Goal: Book appointment/travel/reservation

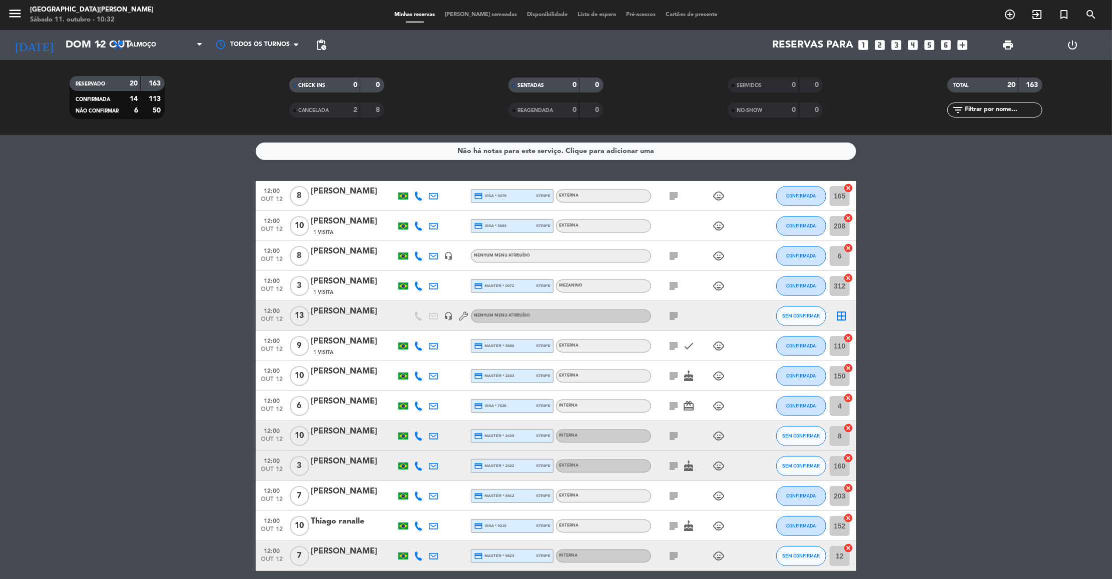
click at [338, 220] on div "[PERSON_NAME]" at bounding box center [353, 221] width 85 height 13
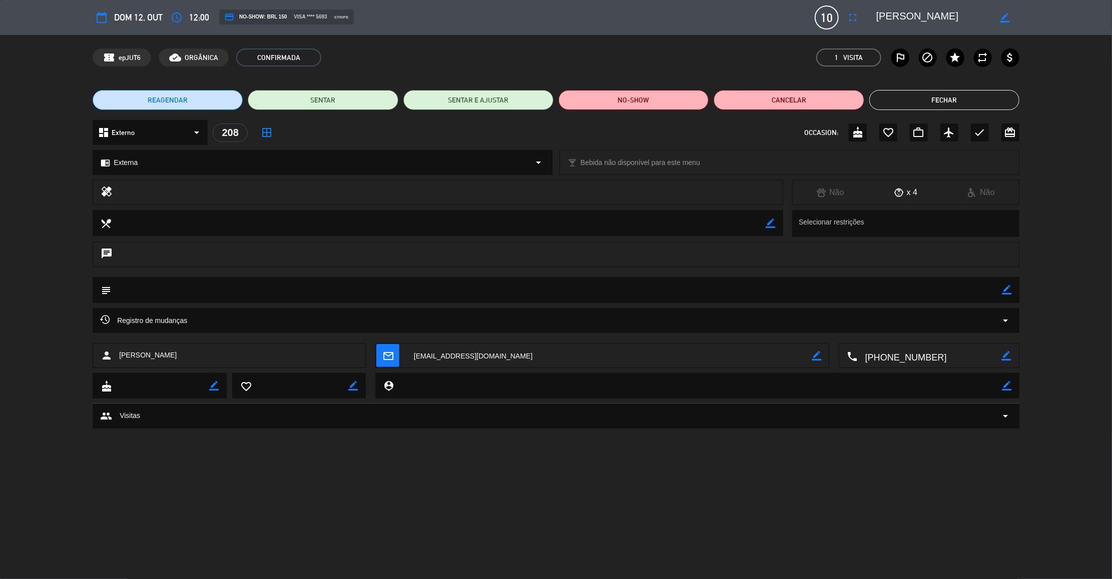
click at [1006, 289] on icon "border_color" at bounding box center [1007, 290] width 10 height 10
click at [959, 292] on textarea at bounding box center [556, 290] width 891 height 26
type textarea "156"
click at [1006, 291] on icon at bounding box center [1007, 290] width 10 height 10
click at [922, 92] on button "Fechar" at bounding box center [944, 100] width 150 height 20
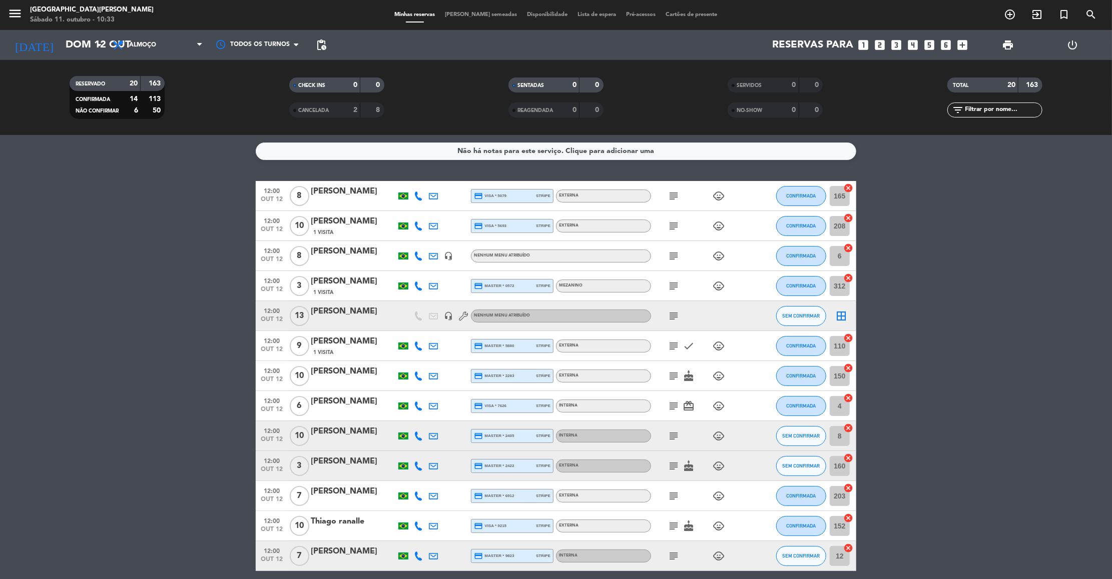
click at [669, 227] on icon "subject" at bounding box center [673, 226] width 12 height 12
click at [670, 194] on icon "subject" at bounding box center [673, 196] width 12 height 12
click at [675, 223] on icon "subject" at bounding box center [673, 226] width 12 height 12
click at [676, 257] on icon "subject" at bounding box center [673, 256] width 12 height 12
click at [671, 198] on icon "subject" at bounding box center [673, 196] width 12 height 12
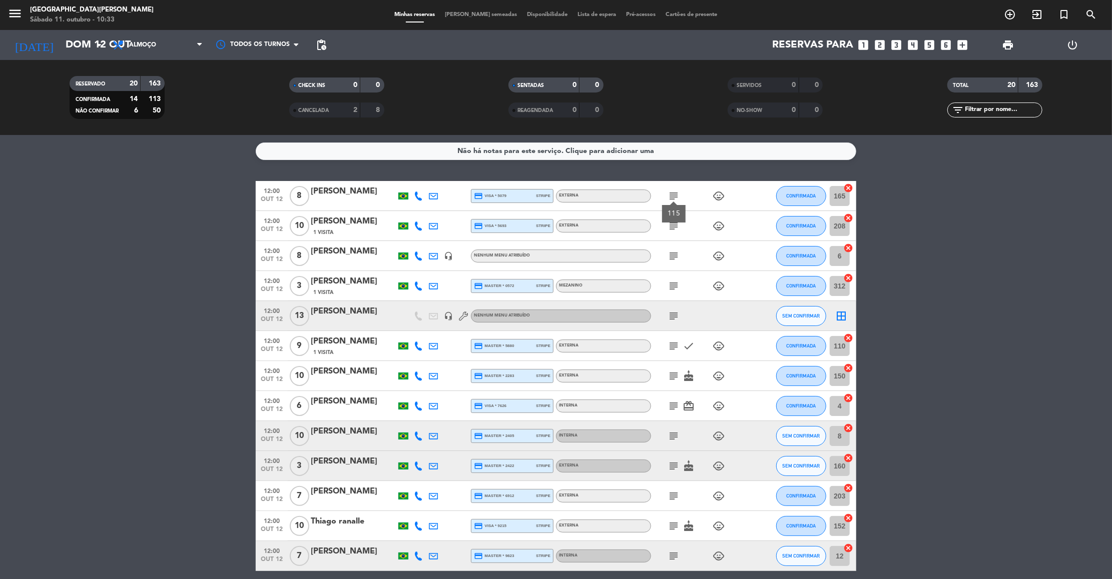
click at [679, 222] on div "115" at bounding box center [674, 214] width 24 height 18
click at [678, 226] on icon "subject" at bounding box center [673, 226] width 12 height 12
click at [674, 257] on icon "subject" at bounding box center [673, 256] width 12 height 12
click at [673, 289] on icon "subject" at bounding box center [673, 286] width 12 height 12
click at [670, 319] on icon "subject" at bounding box center [673, 316] width 12 height 12
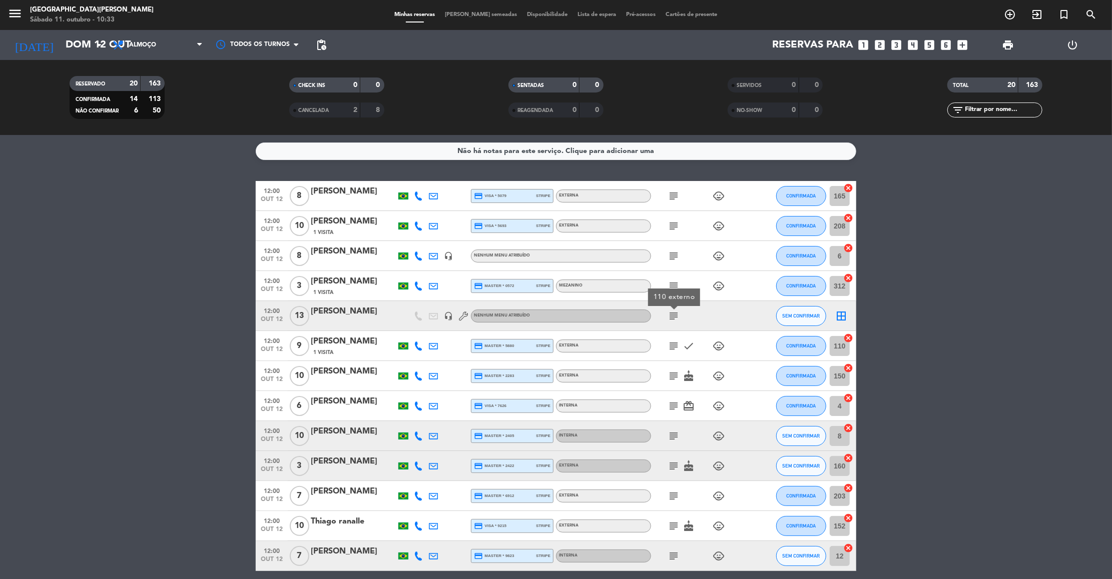
click at [672, 345] on icon "subject" at bounding box center [673, 346] width 12 height 12
click at [674, 373] on icon "subject" at bounding box center [673, 376] width 12 height 12
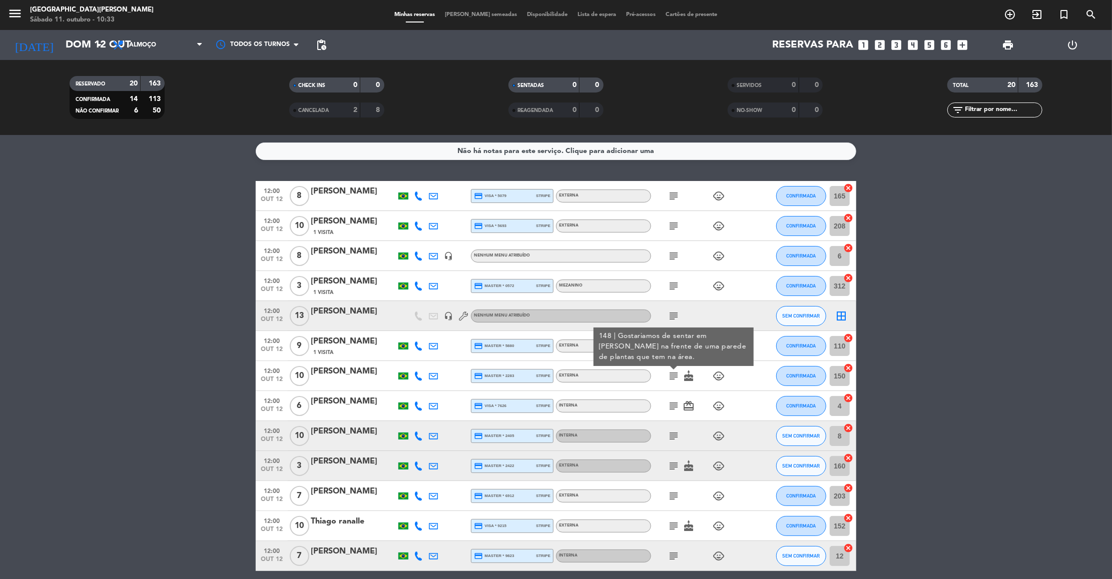
click at [673, 400] on icon "subject" at bounding box center [673, 406] width 12 height 12
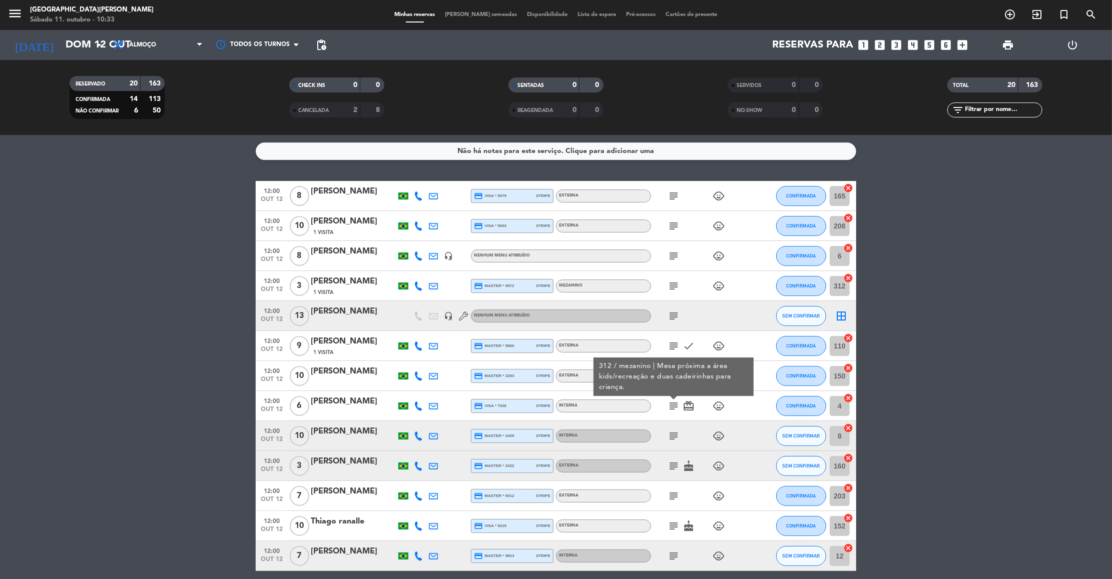
click at [675, 436] on icon "subject" at bounding box center [673, 436] width 12 height 12
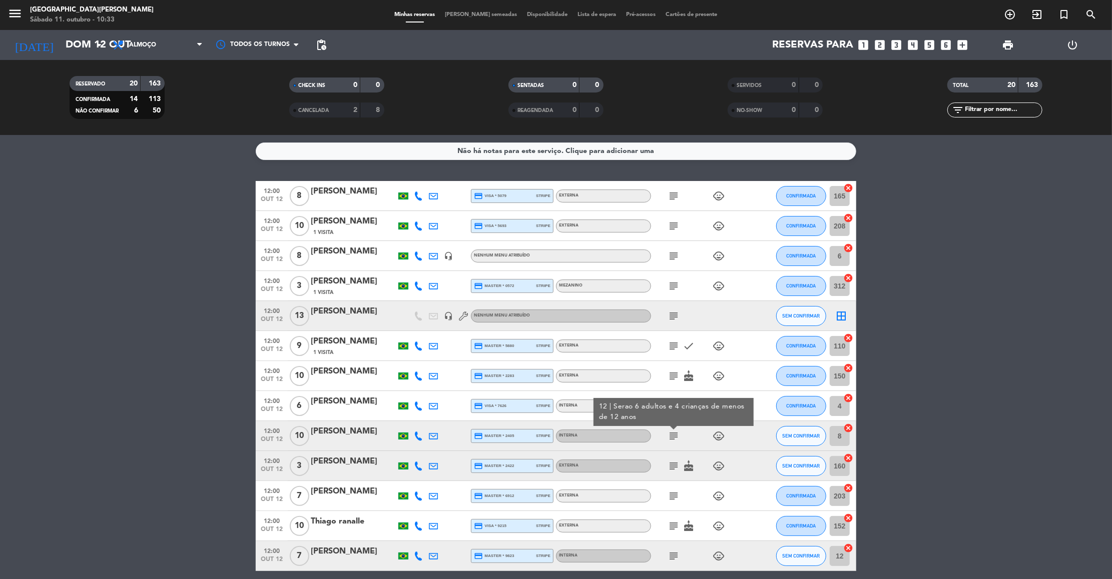
click at [670, 461] on icon "subject" at bounding box center [673, 466] width 12 height 12
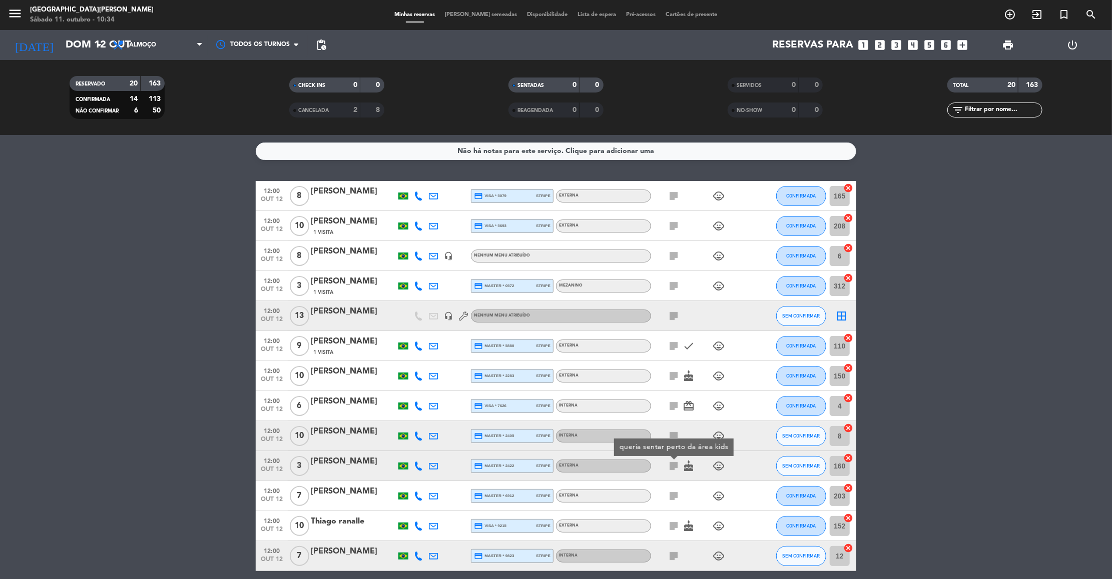
click at [675, 497] on icon "subject" at bounding box center [673, 496] width 12 height 12
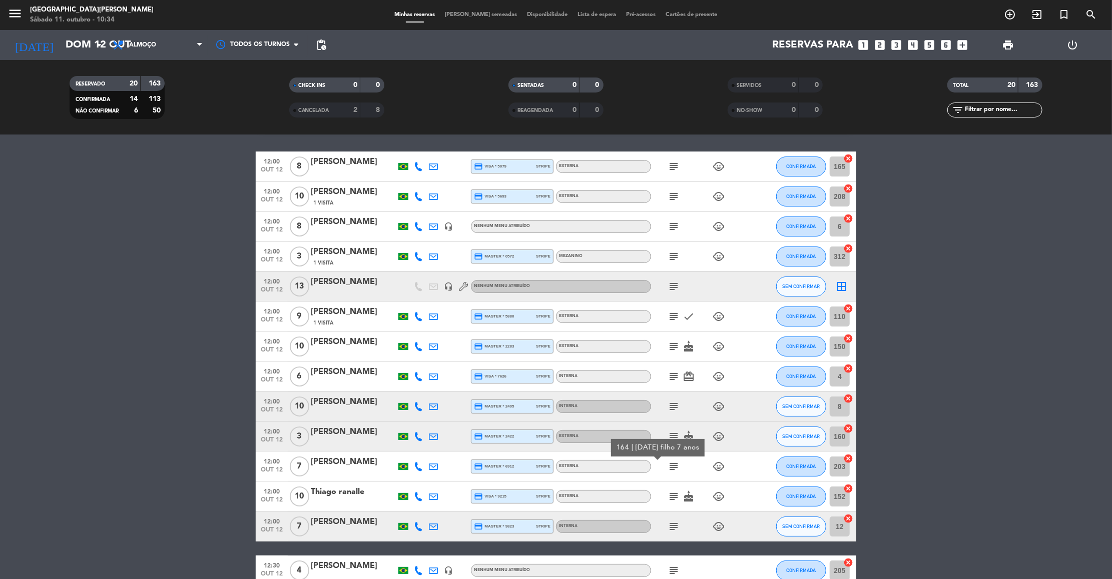
click at [673, 494] on icon "subject" at bounding box center [673, 497] width 12 height 12
click at [676, 525] on icon "subject" at bounding box center [673, 527] width 12 height 12
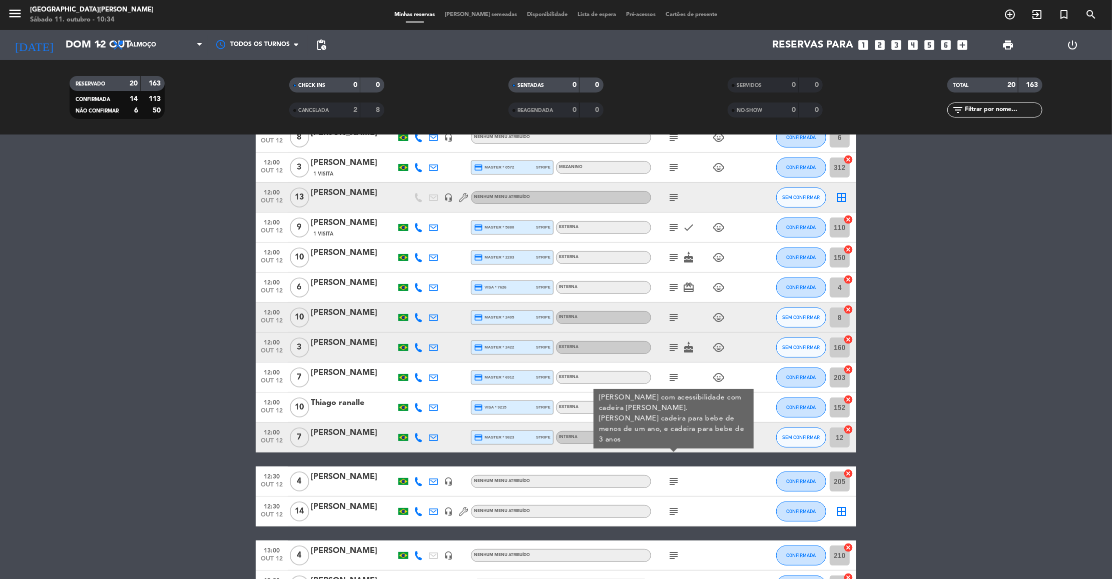
scroll to position [120, 0]
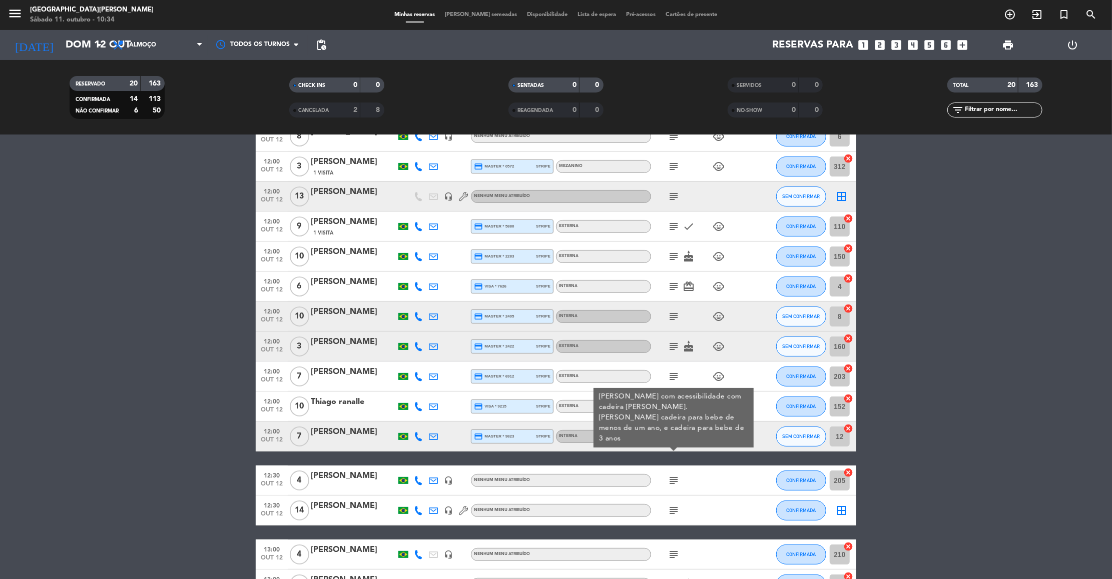
click at [351, 437] on div "[PERSON_NAME]" at bounding box center [353, 432] width 85 height 13
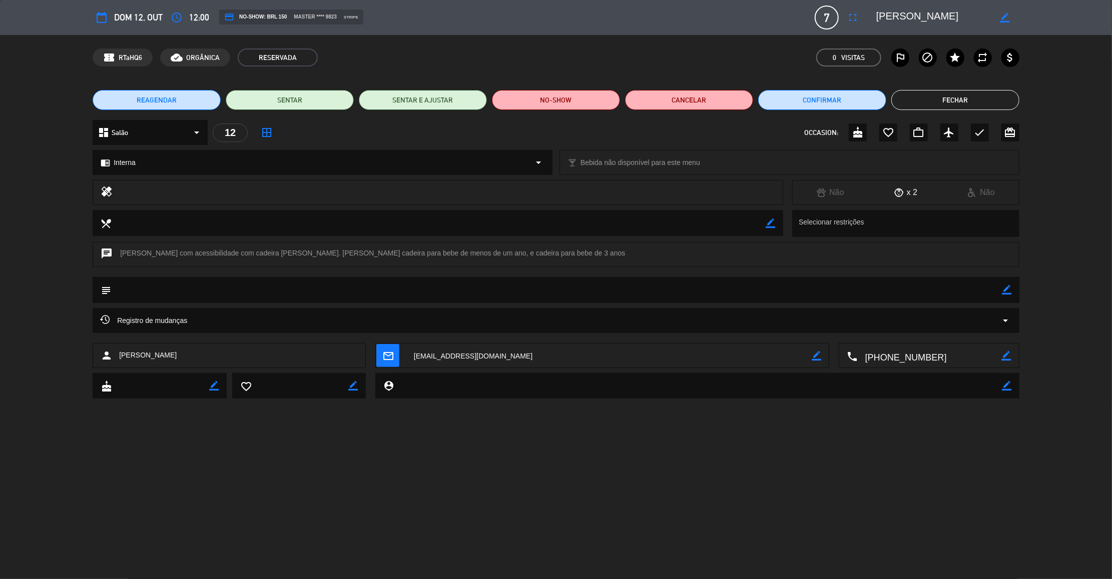
click at [1007, 291] on icon "border_color" at bounding box center [1007, 290] width 10 height 10
click at [962, 293] on textarea at bounding box center [556, 290] width 891 height 26
type textarea "42"
click at [1009, 290] on icon at bounding box center [1007, 290] width 10 height 10
click at [936, 95] on button "Fechar" at bounding box center [955, 100] width 128 height 20
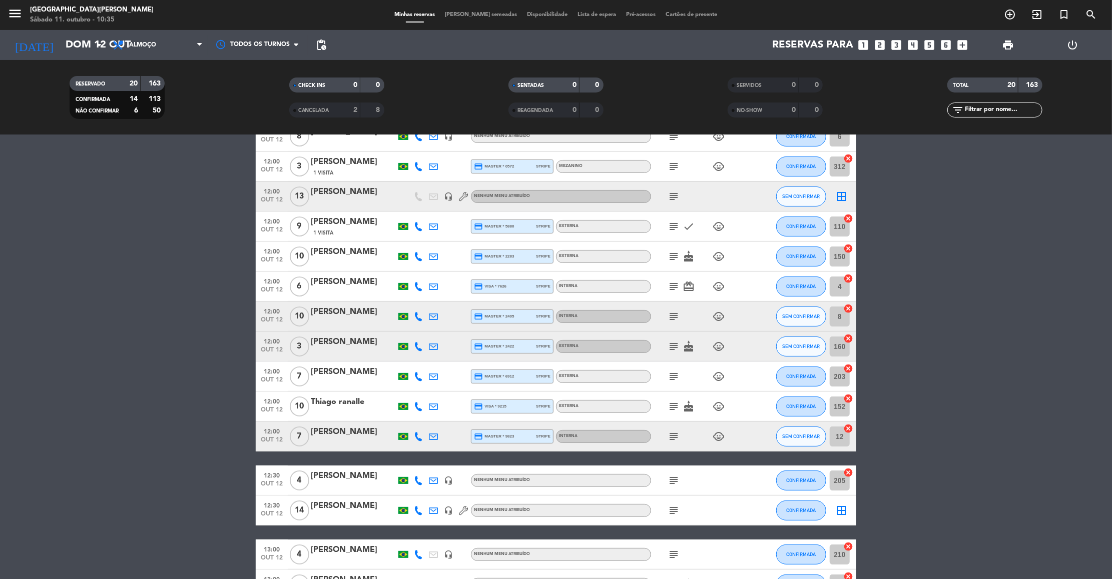
click at [672, 436] on icon "subject" at bounding box center [673, 437] width 12 height 12
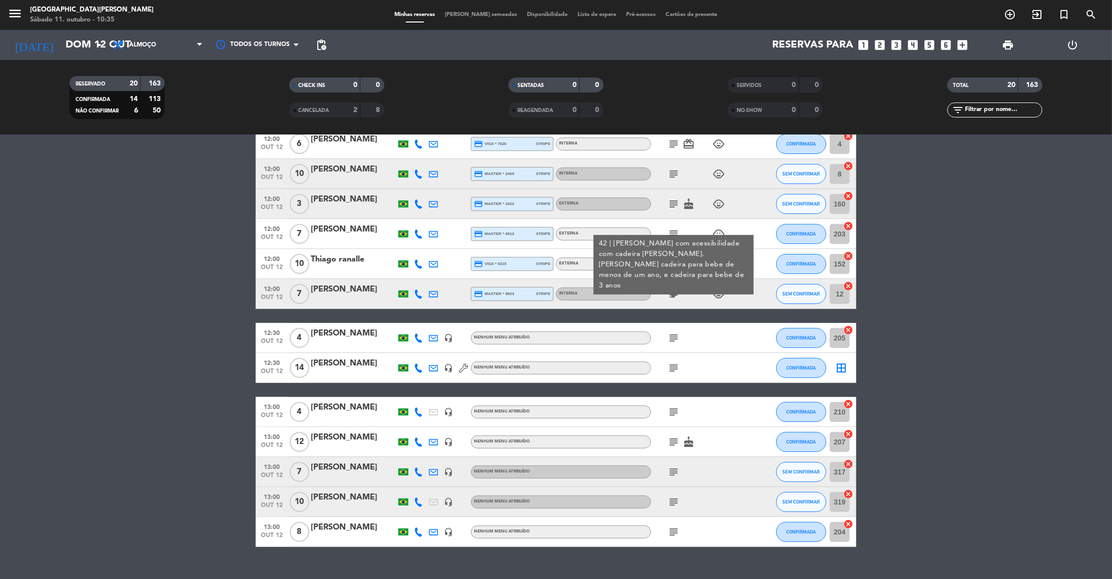
scroll to position [280, 0]
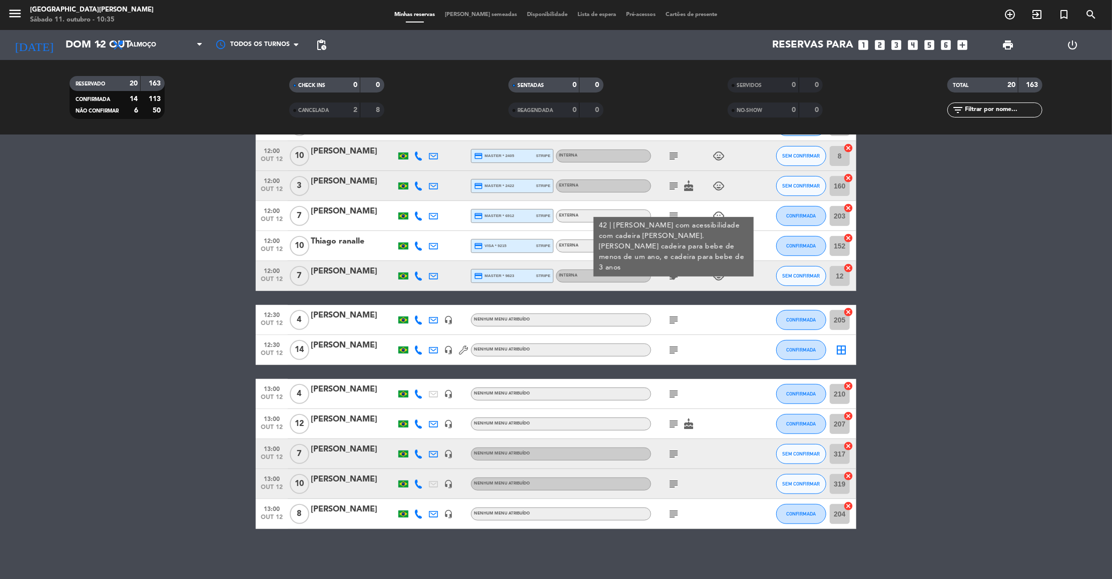
click at [672, 318] on icon "subject" at bounding box center [673, 320] width 12 height 12
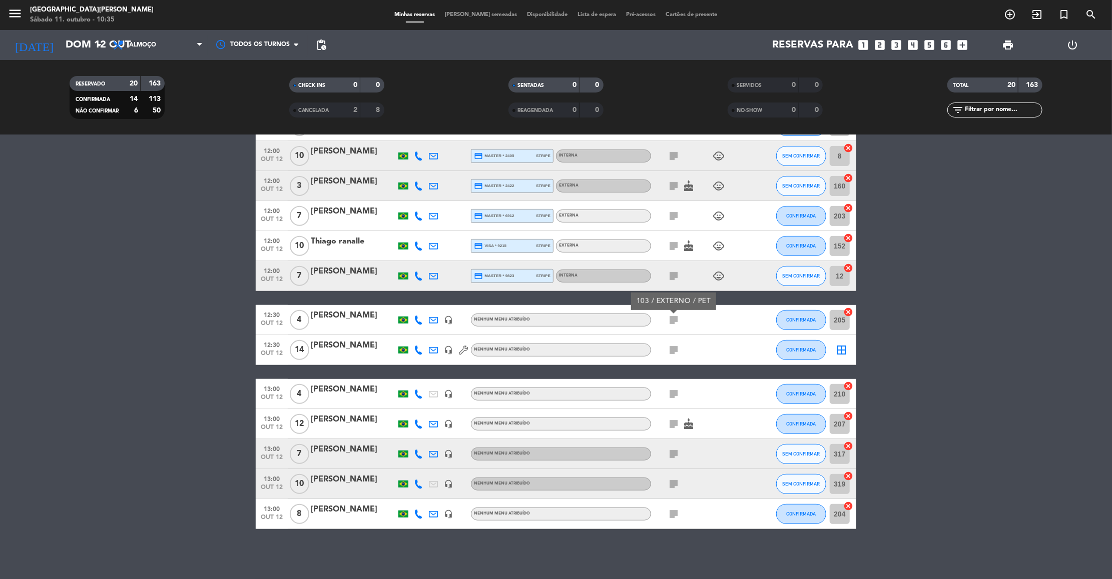
click at [669, 352] on icon "subject" at bounding box center [673, 350] width 12 height 12
click at [672, 396] on icon "subject" at bounding box center [673, 394] width 12 height 12
click at [672, 427] on icon "subject" at bounding box center [673, 424] width 12 height 12
click at [674, 454] on icon "subject" at bounding box center [673, 454] width 12 height 12
click at [674, 484] on icon "subject" at bounding box center [673, 484] width 12 height 12
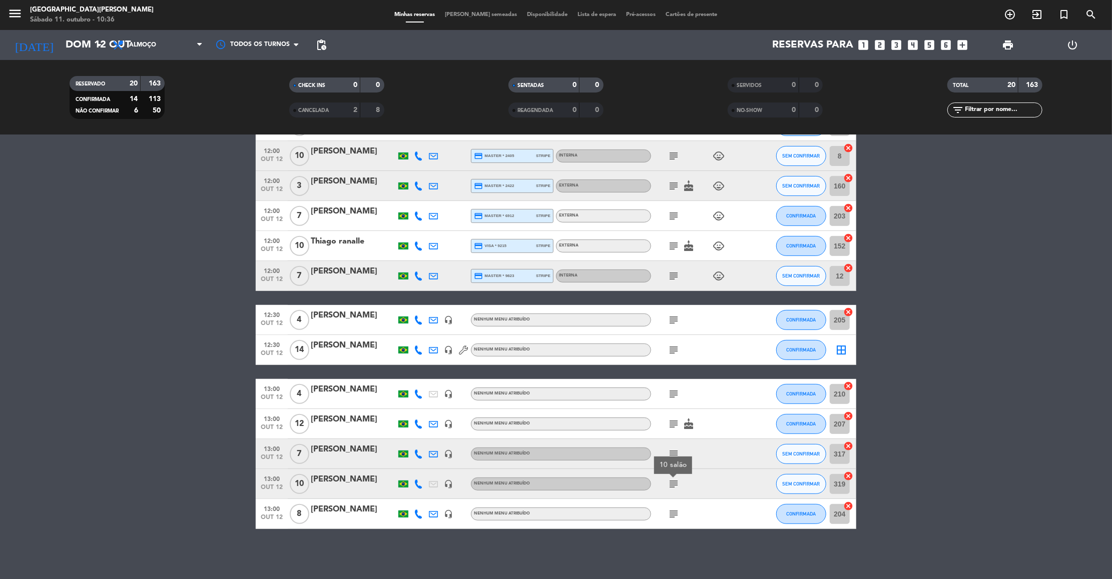
click at [670, 516] on icon "subject" at bounding box center [673, 514] width 12 height 12
click at [1060, 17] on icon "turned_in_not" at bounding box center [1064, 15] width 12 height 12
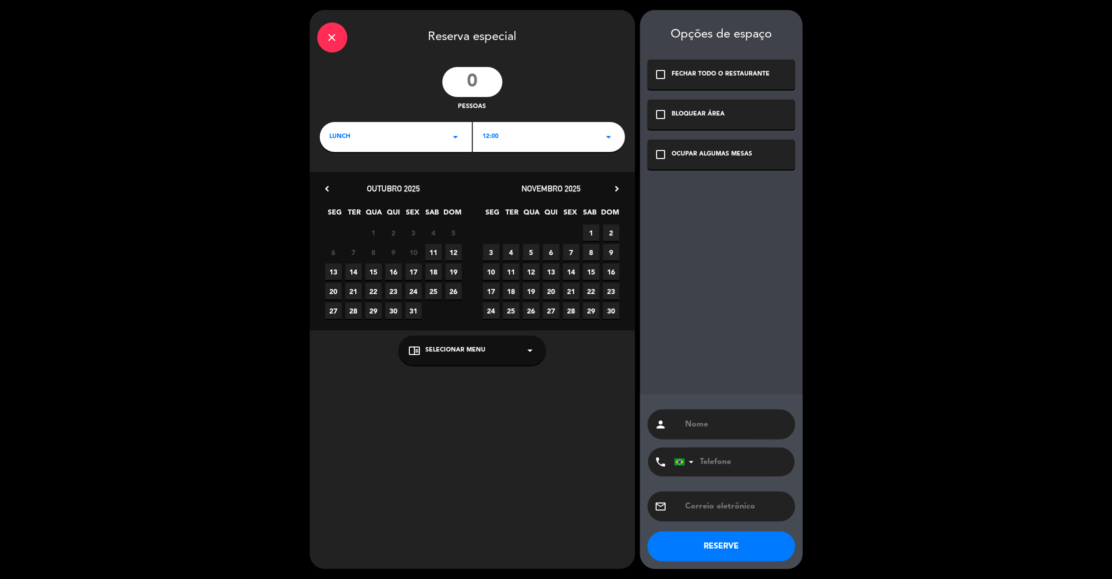
click at [481, 76] on input "number" at bounding box center [472, 82] width 60 height 30
type input "1"
click at [318, 37] on div "close" at bounding box center [332, 38] width 30 height 30
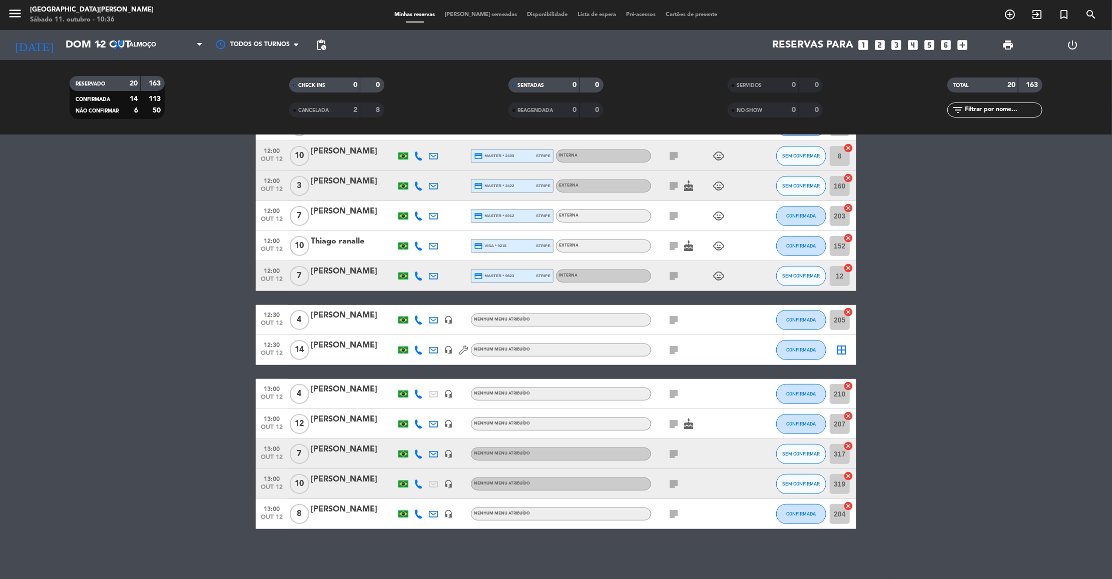
click at [1055, 17] on span "turned_in_not" at bounding box center [1063, 14] width 27 height 17
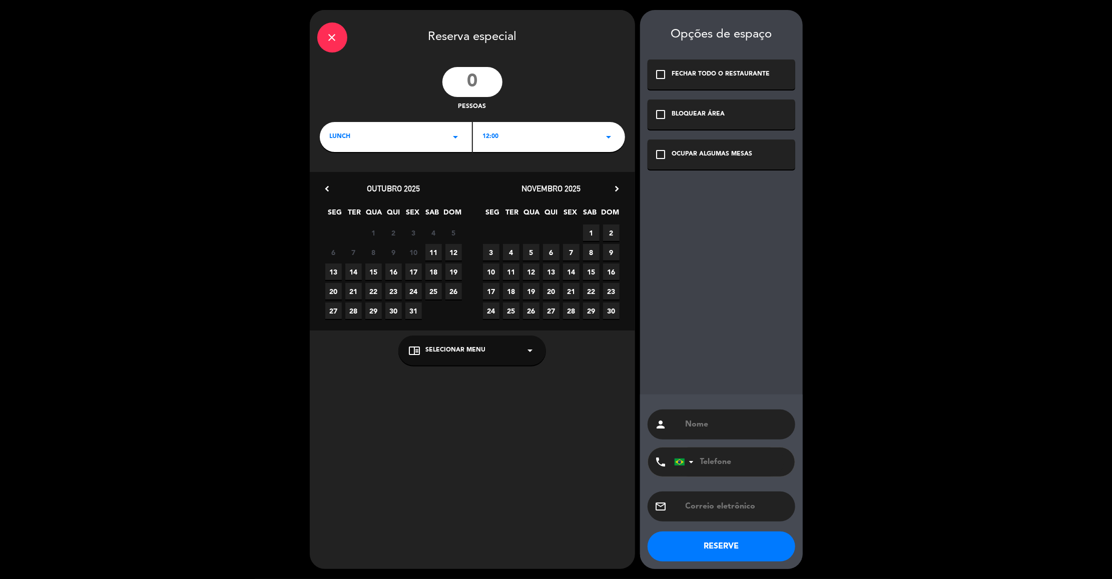
click at [1057, 17] on div "close Reserva especial pessoas LUNCH arrow_drop_down 12:00 arrow_drop_down chev…" at bounding box center [556, 289] width 1112 height 579
click at [477, 81] on input "number" at bounding box center [472, 82] width 60 height 30
type input "1"
click at [410, 135] on div "LUNCH arrow_drop_down" at bounding box center [396, 137] width 152 height 30
click at [442, 163] on div "Almoço" at bounding box center [395, 165] width 147 height 10
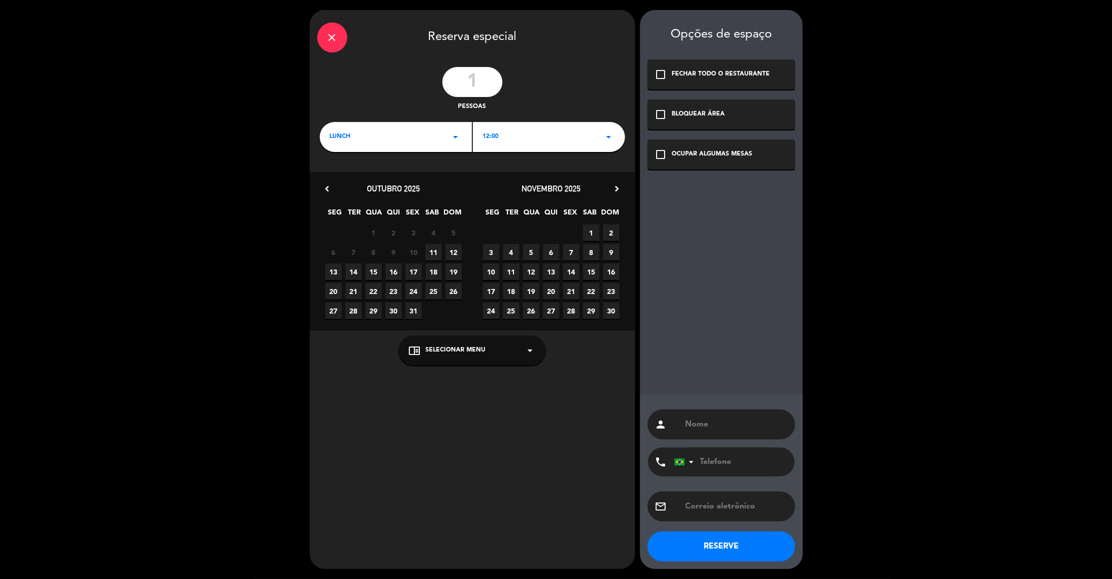
click at [457, 252] on span "12" at bounding box center [453, 252] width 17 height 17
click at [655, 118] on icon "check_box_outline_blank" at bounding box center [661, 115] width 12 height 12
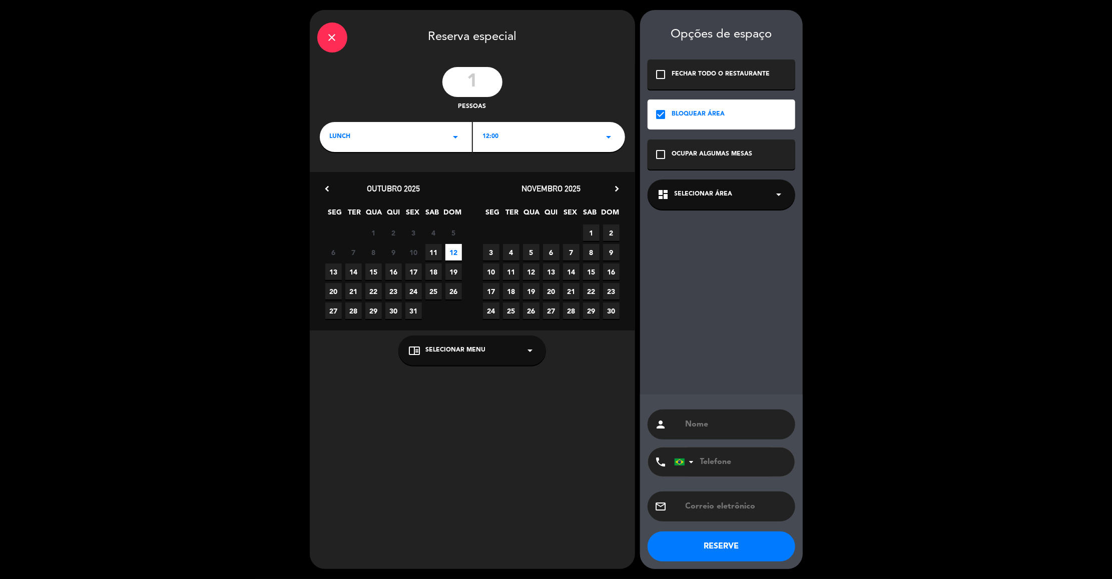
click at [693, 208] on div "dashboard Selecionar área arrow_drop_down" at bounding box center [721, 195] width 148 height 30
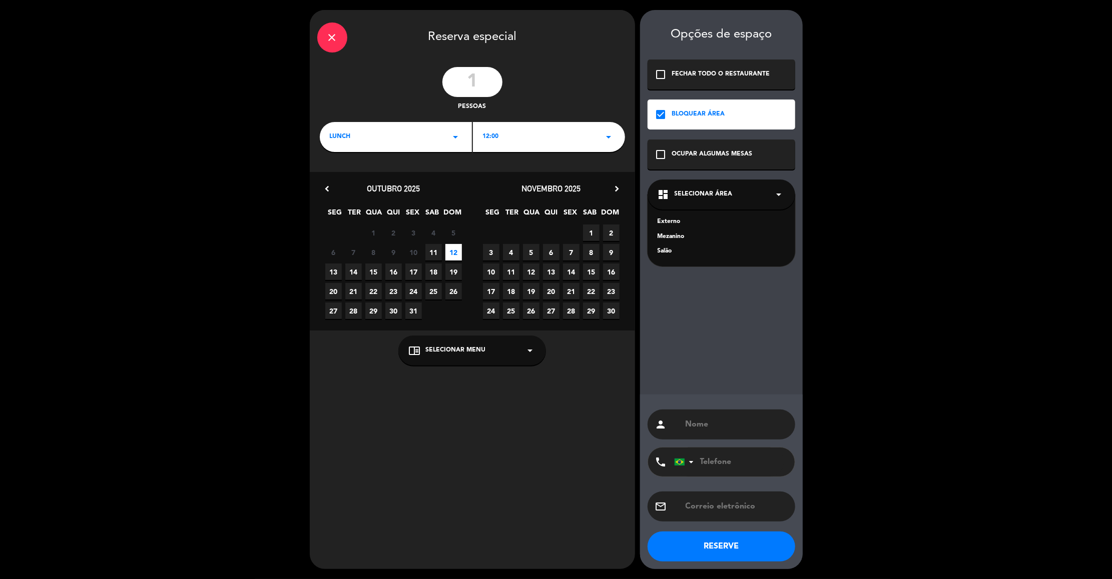
click at [669, 250] on div "Salão" at bounding box center [721, 252] width 128 height 10
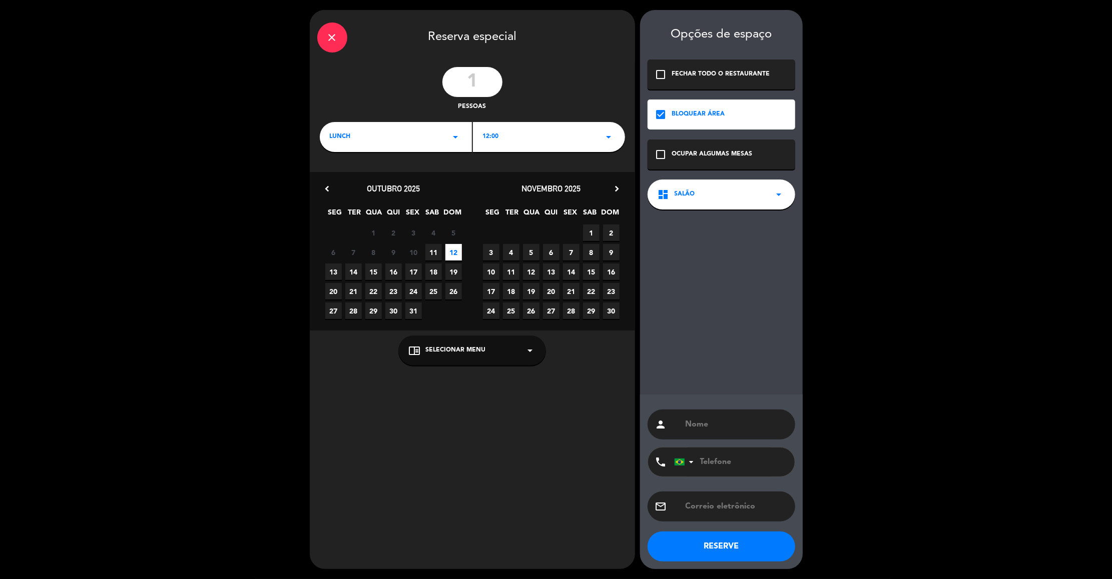
click at [703, 423] on input "text" at bounding box center [735, 425] width 103 height 14
type input "BLOQUEIO INTERNO"
click at [699, 544] on button "RESERVE" at bounding box center [721, 547] width 148 height 30
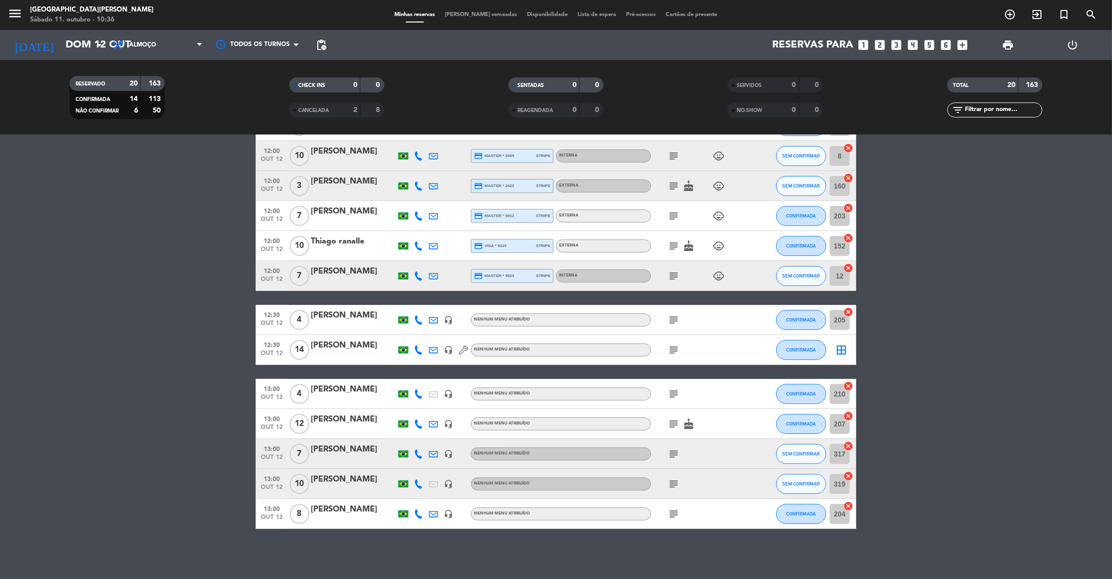
click at [978, 283] on bookings-row "12:00 out 12 8 [PERSON_NAME] credit_card visa * 5079 stripe Externa subject chi…" at bounding box center [556, 215] width 1112 height 628
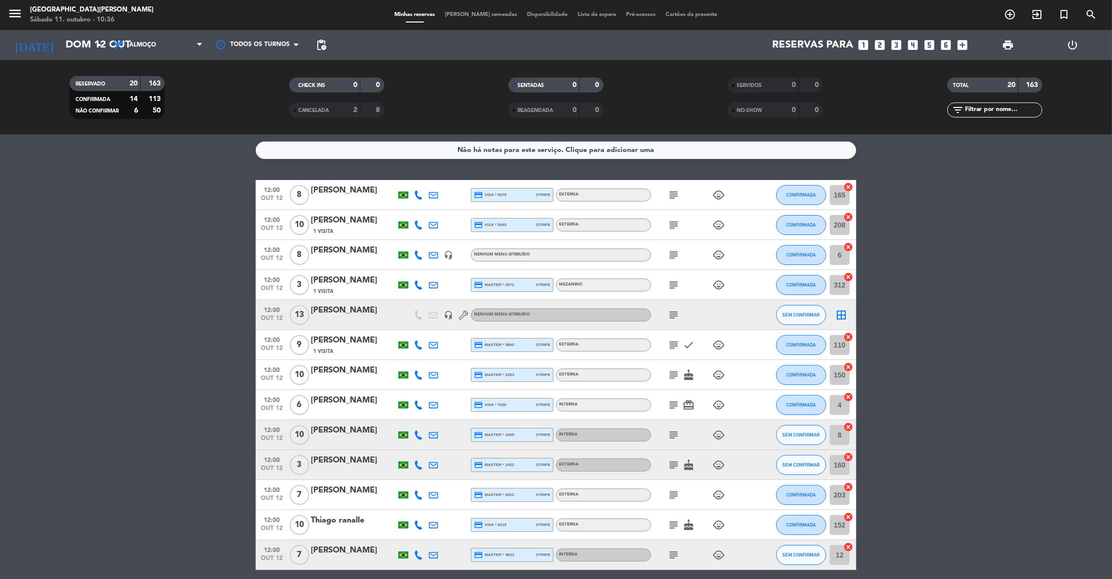
scroll to position [0, 0]
